Goal: Complete application form: Complete application form

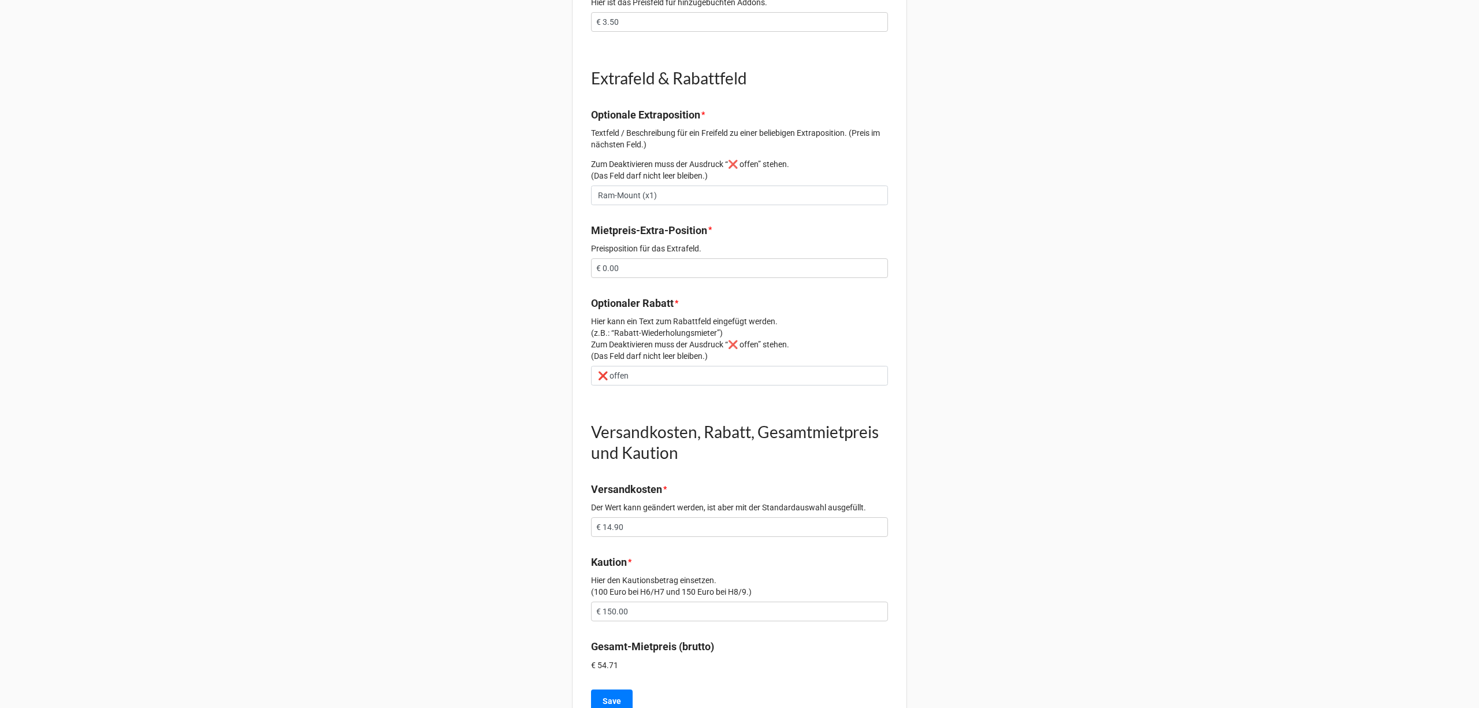
scroll to position [983, 0]
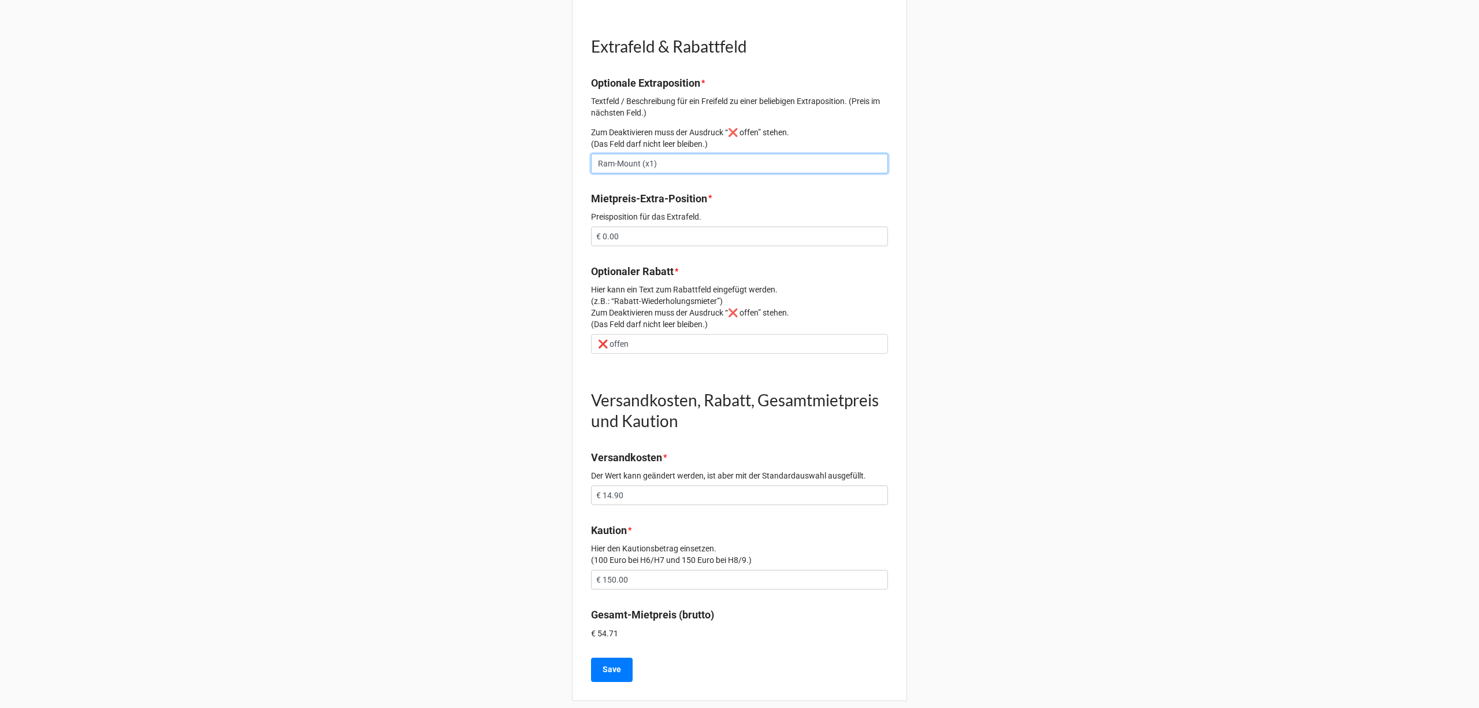
click at [685, 159] on input "Ram-Mount (x1)" at bounding box center [739, 164] width 297 height 20
type input "Ram-Mount (x1), Ministativ (x1)"
click at [608, 663] on b "Save" at bounding box center [612, 669] width 18 height 12
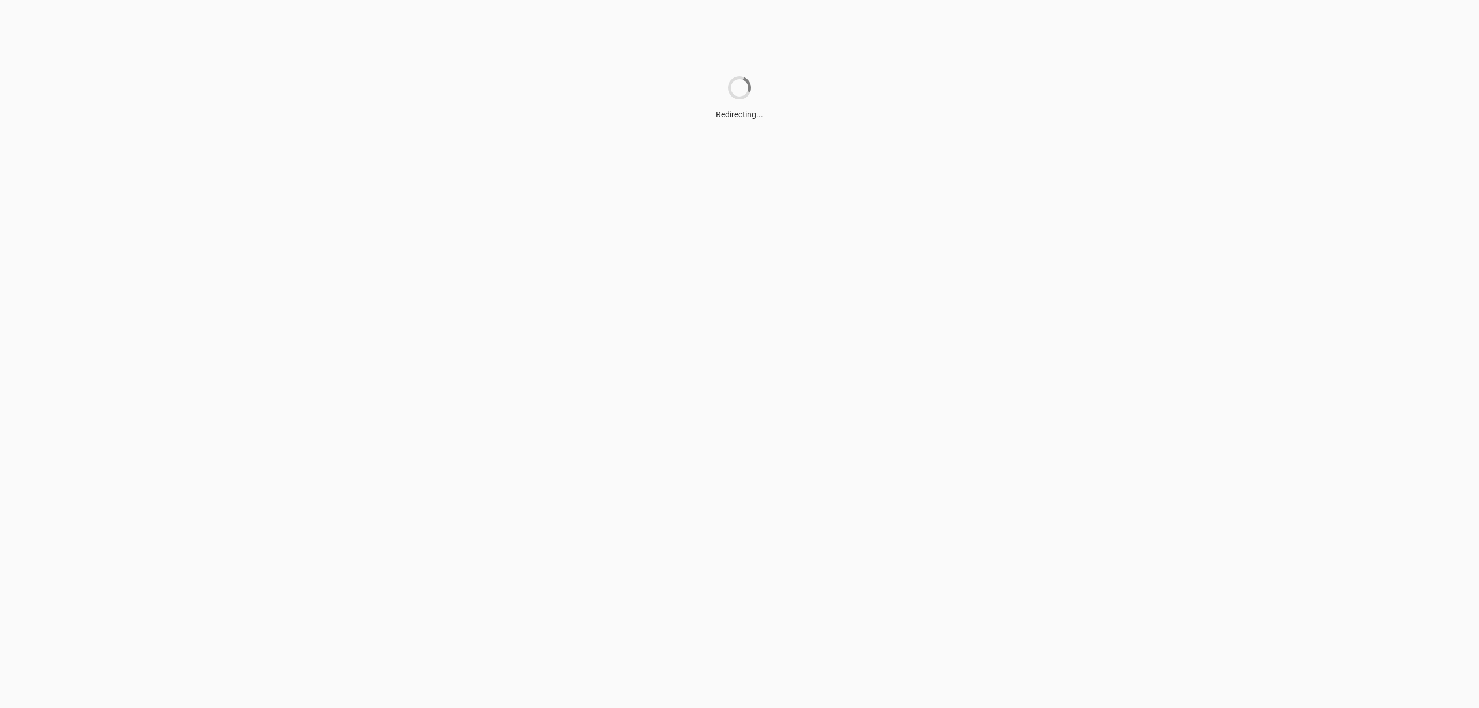
scroll to position [0, 0]
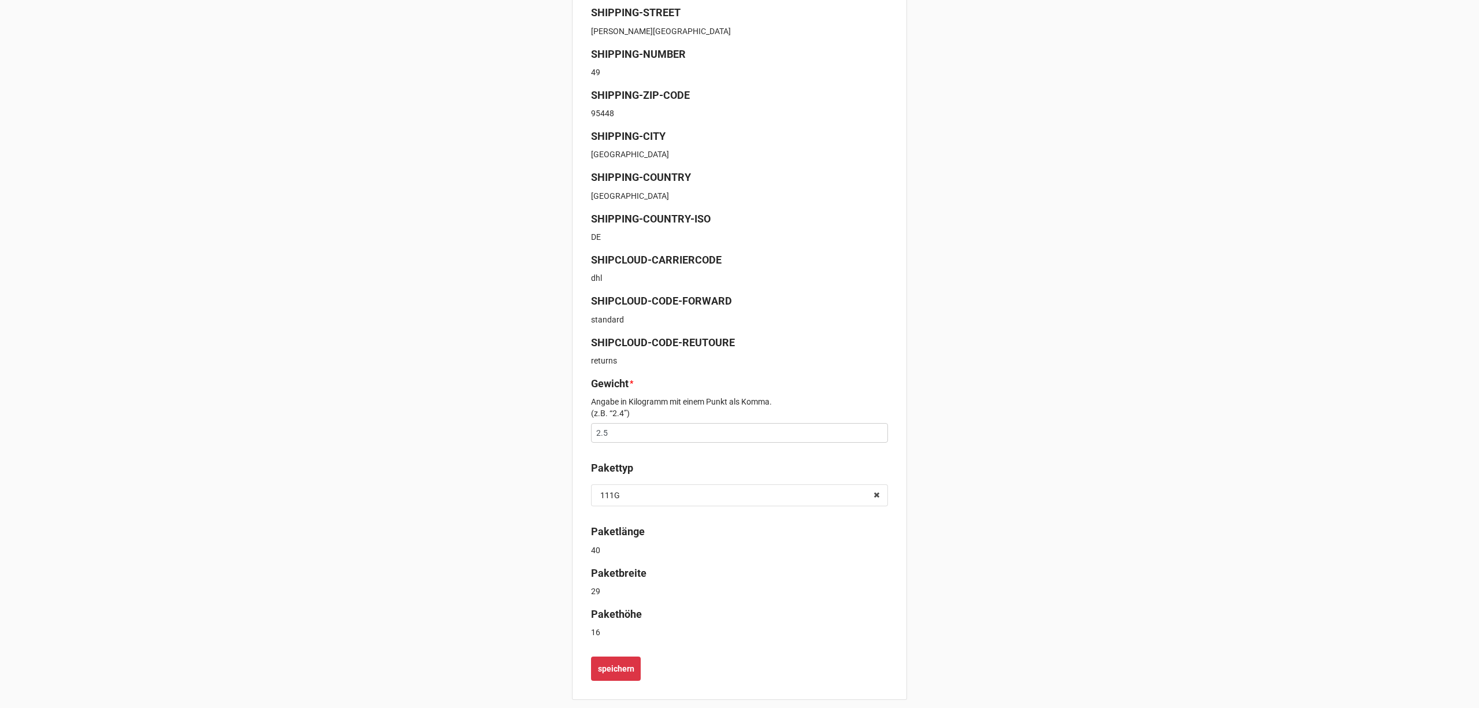
scroll to position [292, 0]
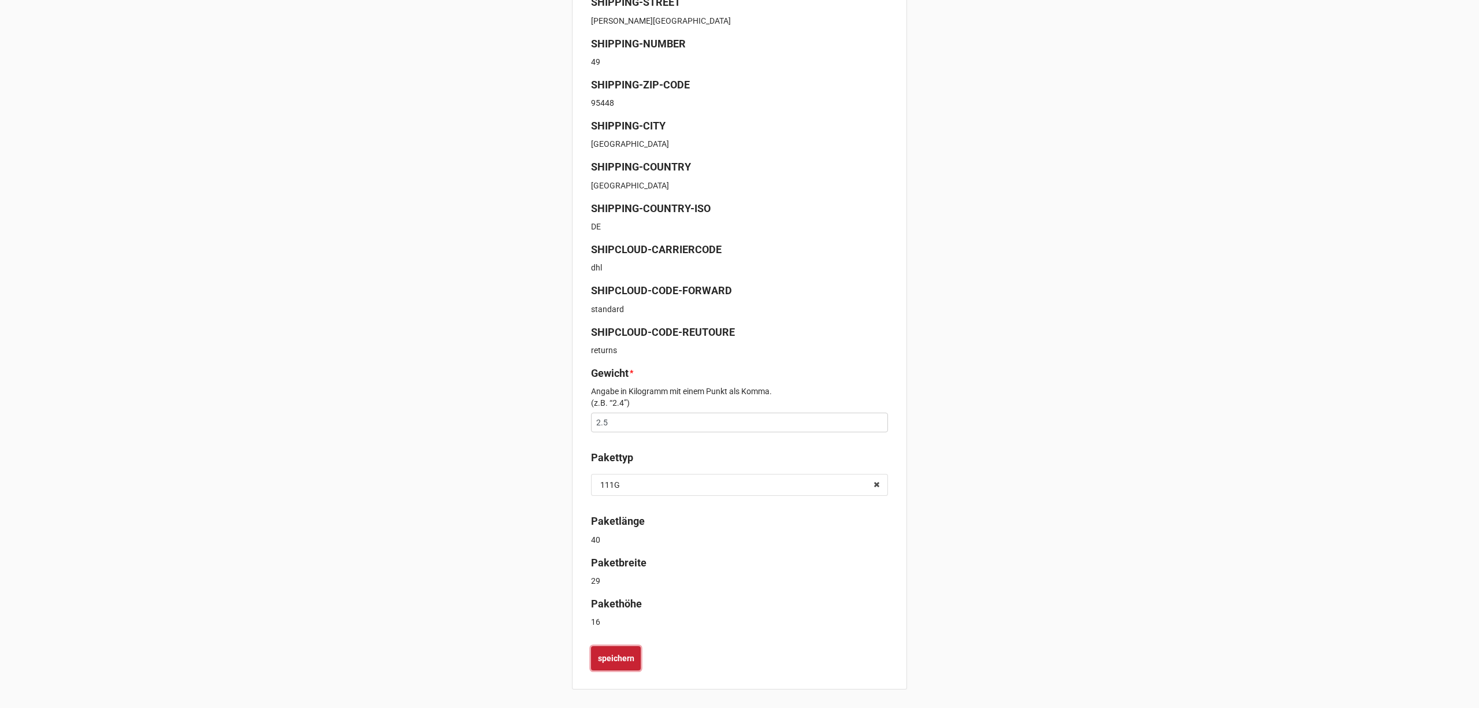
click at [621, 653] on b "speichern" at bounding box center [616, 658] width 36 height 12
